Goal: Communication & Community: Answer question/provide support

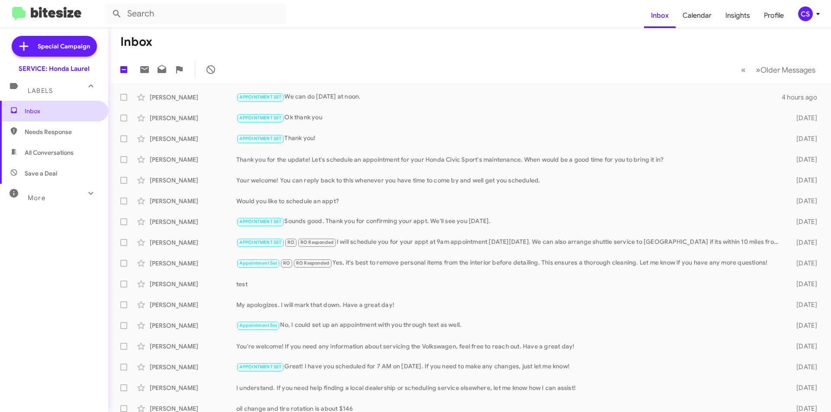
click at [80, 105] on span "Inbox" at bounding box center [54, 111] width 108 height 21
click at [78, 107] on span "Inbox" at bounding box center [62, 111] width 74 height 9
click at [33, 132] on span "Needs Response" at bounding box center [62, 132] width 74 height 9
type input "in:needs-response"
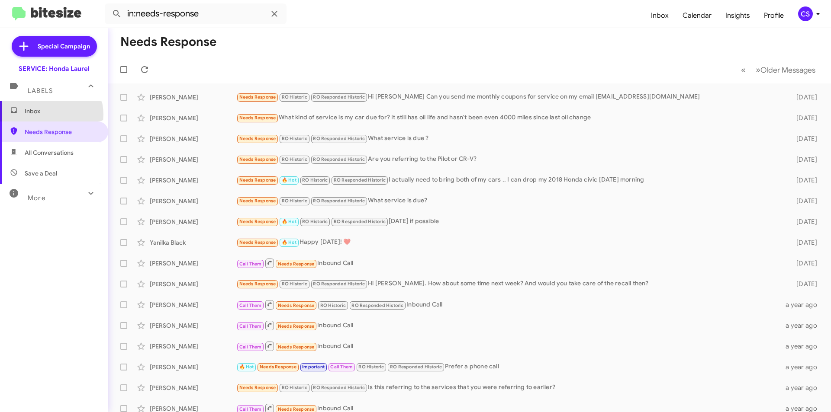
click at [48, 115] on span "Inbox" at bounding box center [62, 111] width 74 height 9
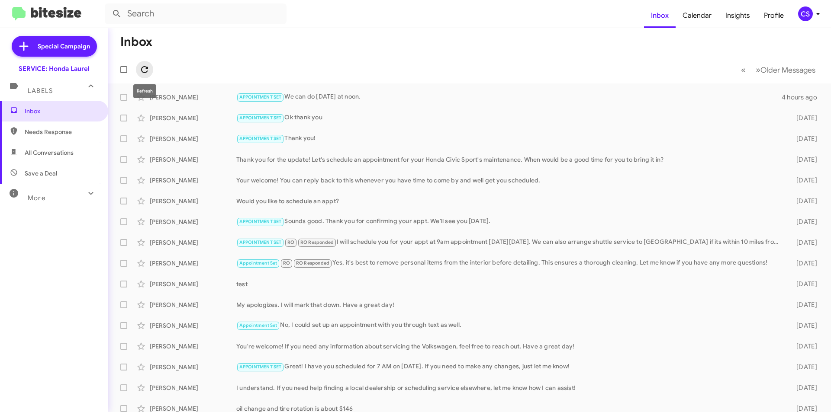
click at [148, 67] on icon at bounding box center [144, 69] width 10 height 10
drag, startPoint x: 352, startPoint y: 299, endPoint x: 359, endPoint y: 298, distance: 7.5
click at [358, 298] on div "[PERSON_NAME] My apologizes. I will mark that down. Have a great day! [DATE]" at bounding box center [469, 304] width 709 height 17
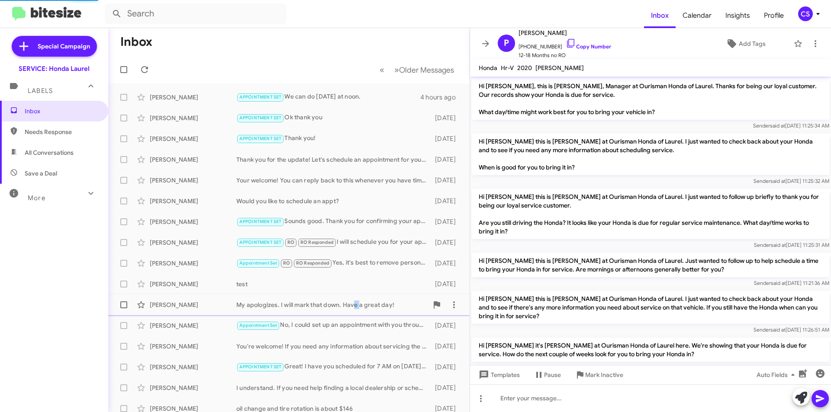
scroll to position [379, 0]
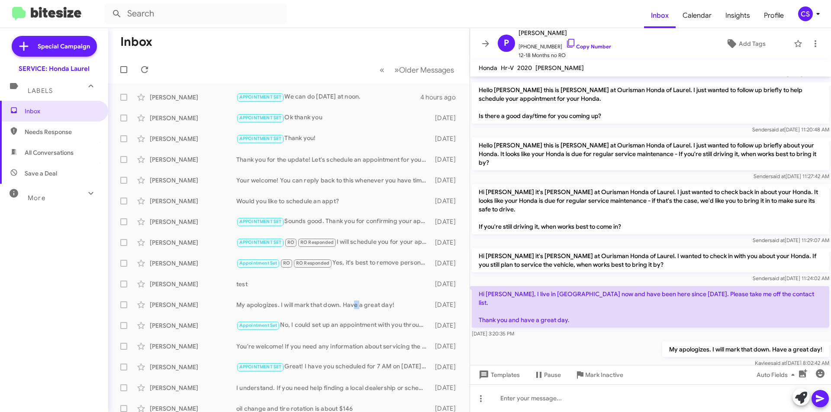
click at [481, 43] on icon at bounding box center [485, 43] width 10 height 10
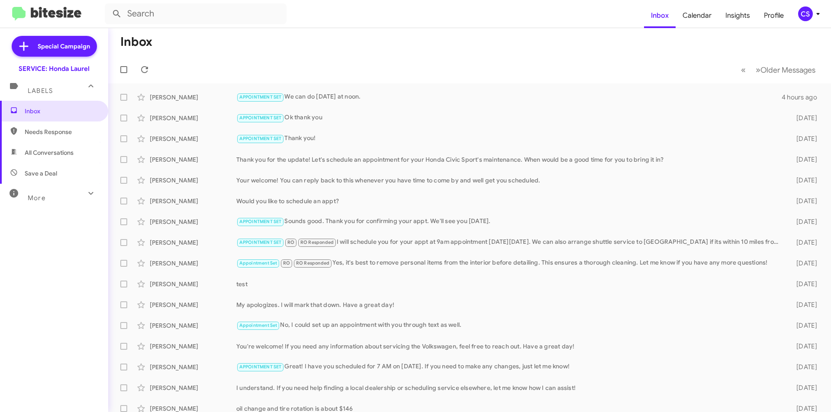
click at [453, 55] on mat-toolbar-row "Inbox" at bounding box center [469, 42] width 722 height 28
